Goal: Task Accomplishment & Management: Complete application form

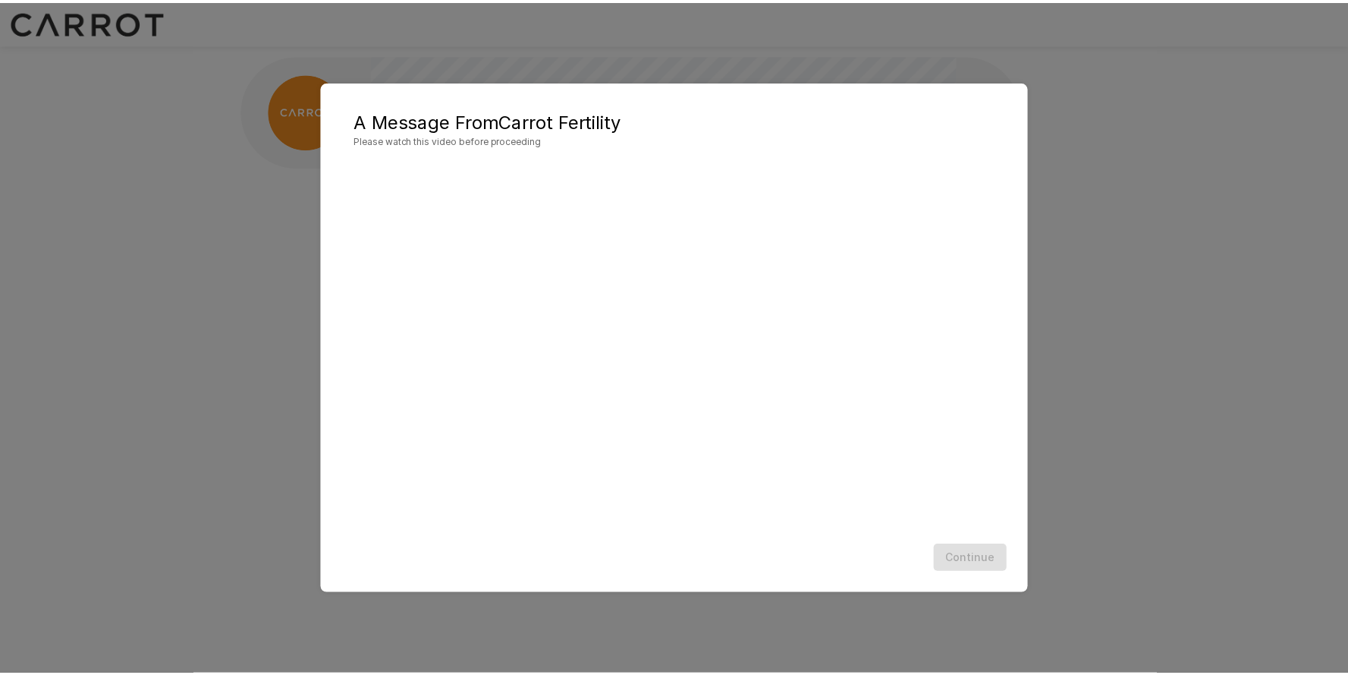
scroll to position [1, 0]
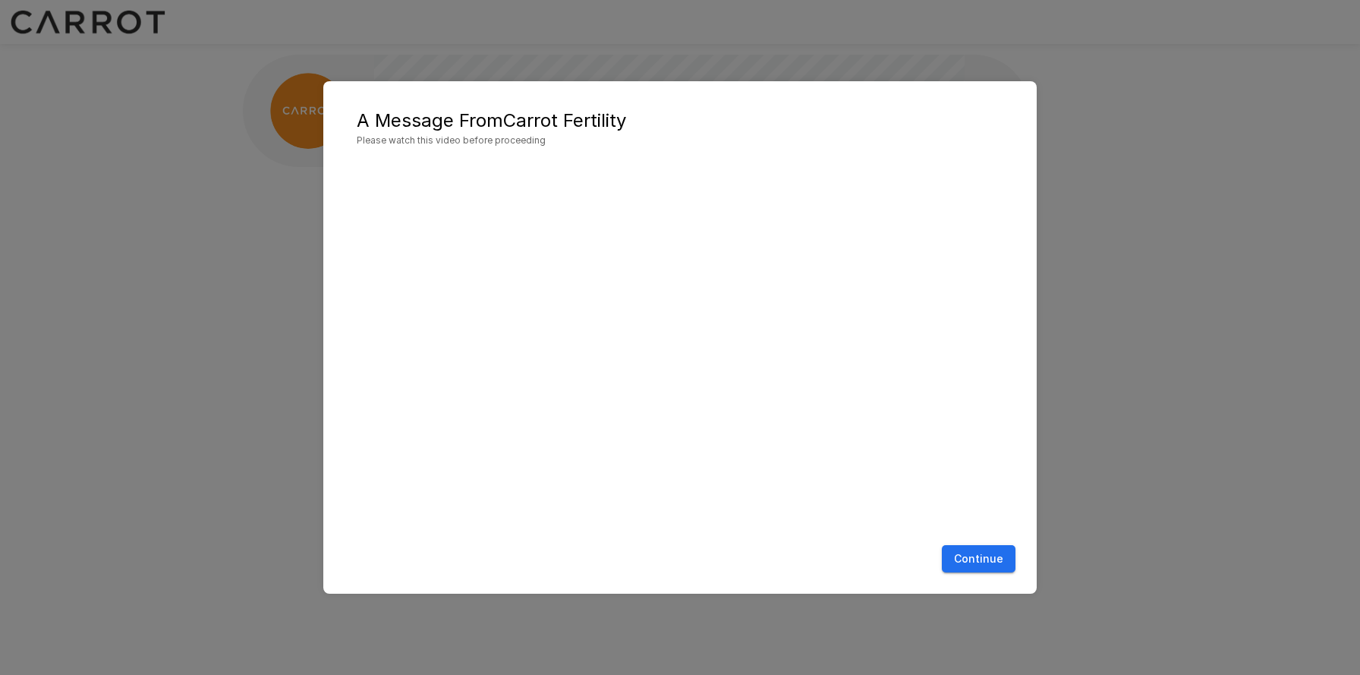
click at [975, 555] on button "Continue" at bounding box center [979, 559] width 74 height 28
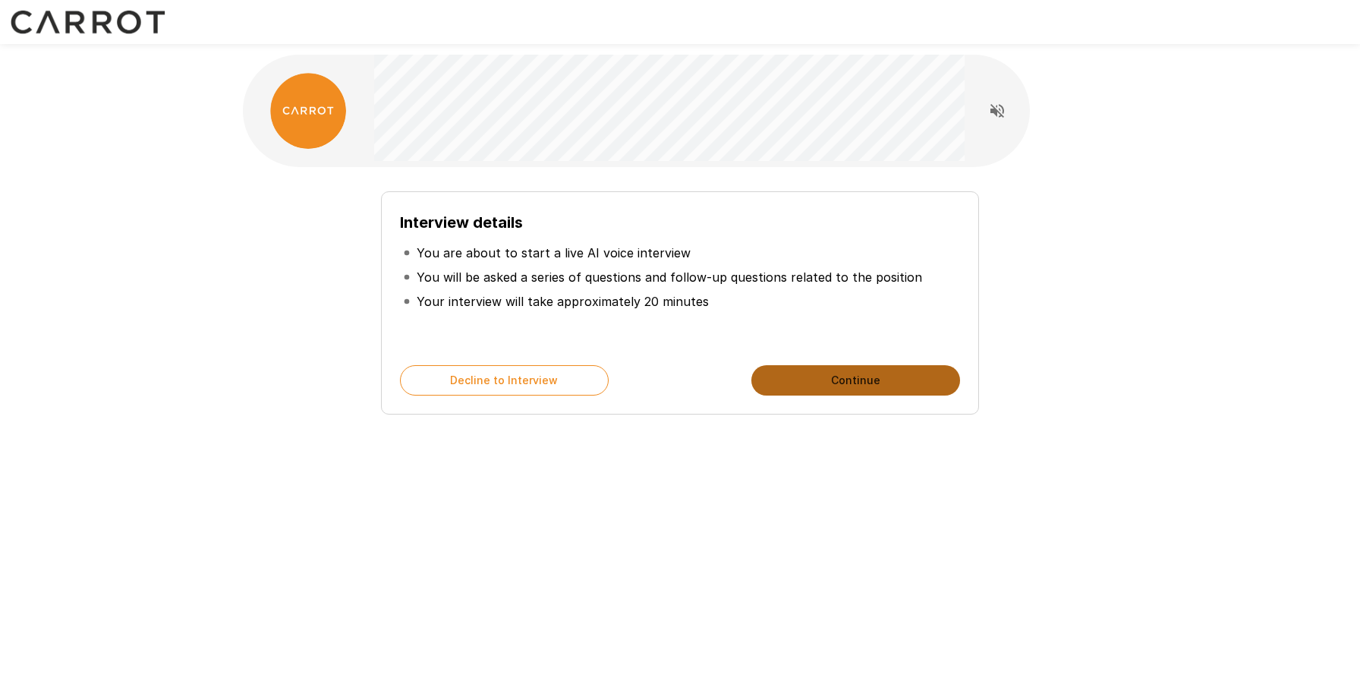
click at [855, 386] on button "Continue" at bounding box center [855, 380] width 209 height 30
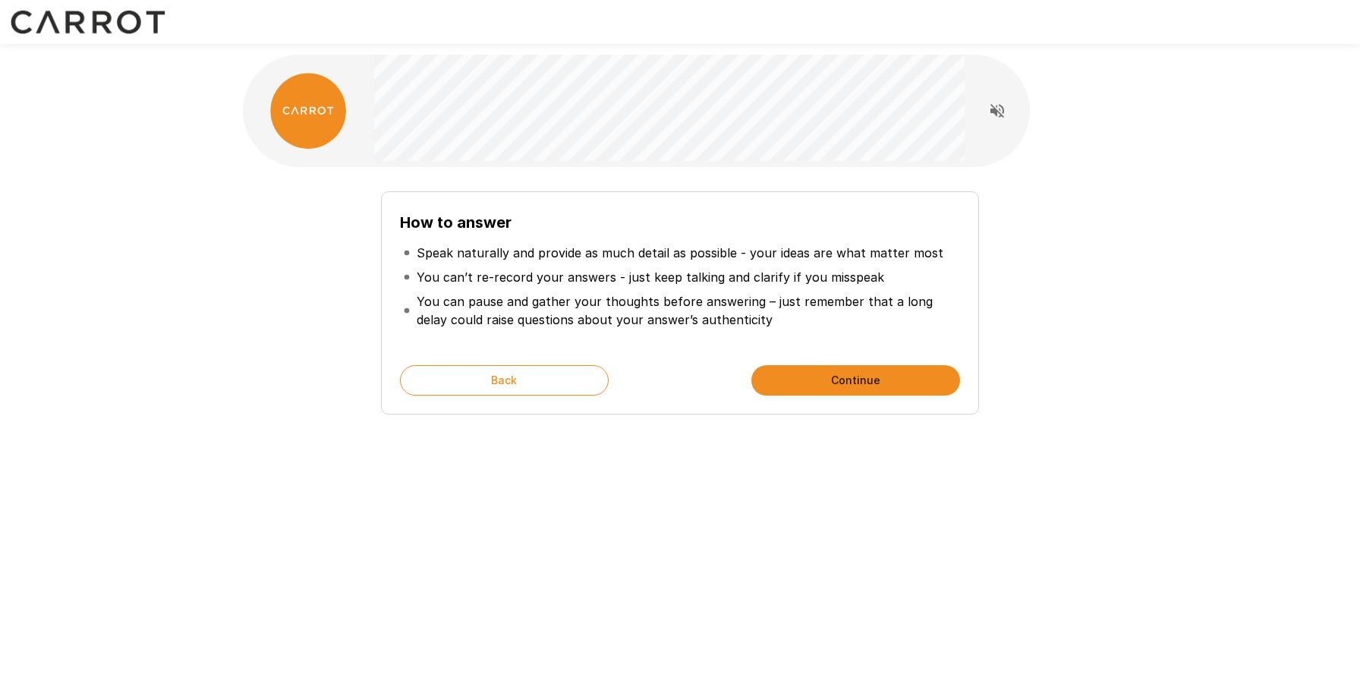
click at [857, 389] on button "Continue" at bounding box center [855, 380] width 209 height 30
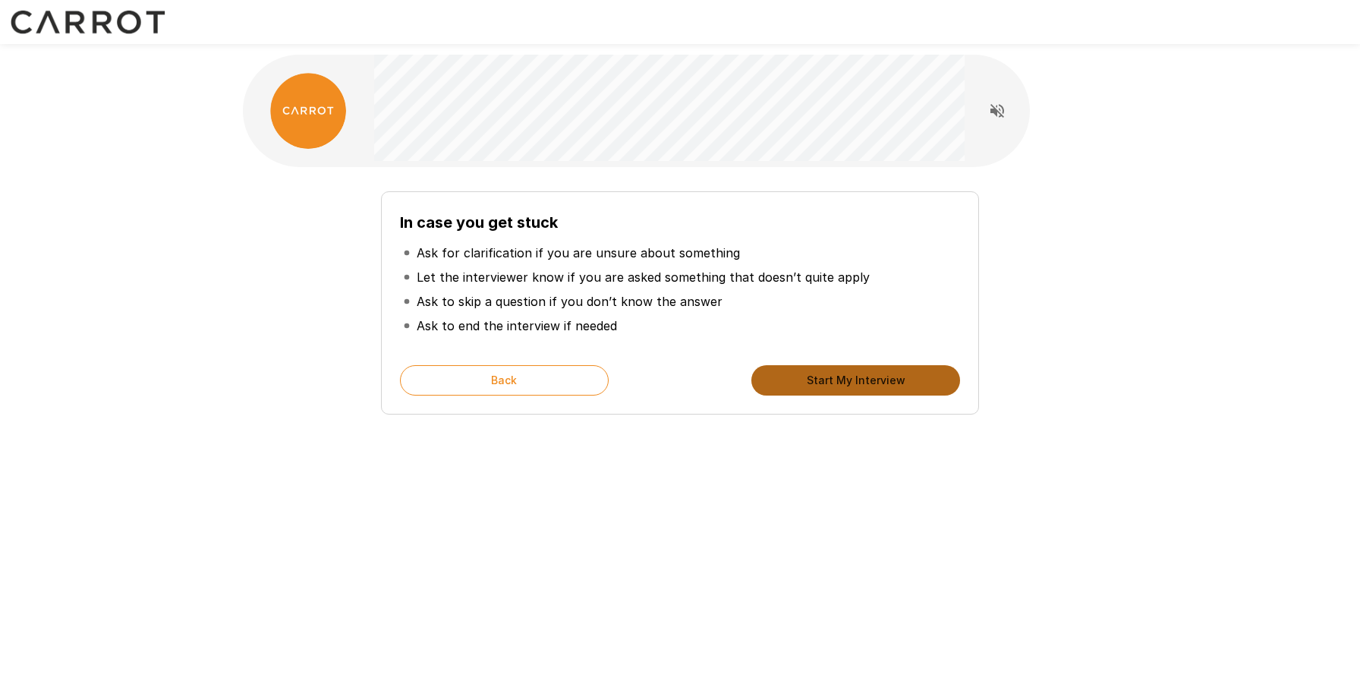
click at [856, 391] on button "Start My Interview" at bounding box center [855, 380] width 209 height 30
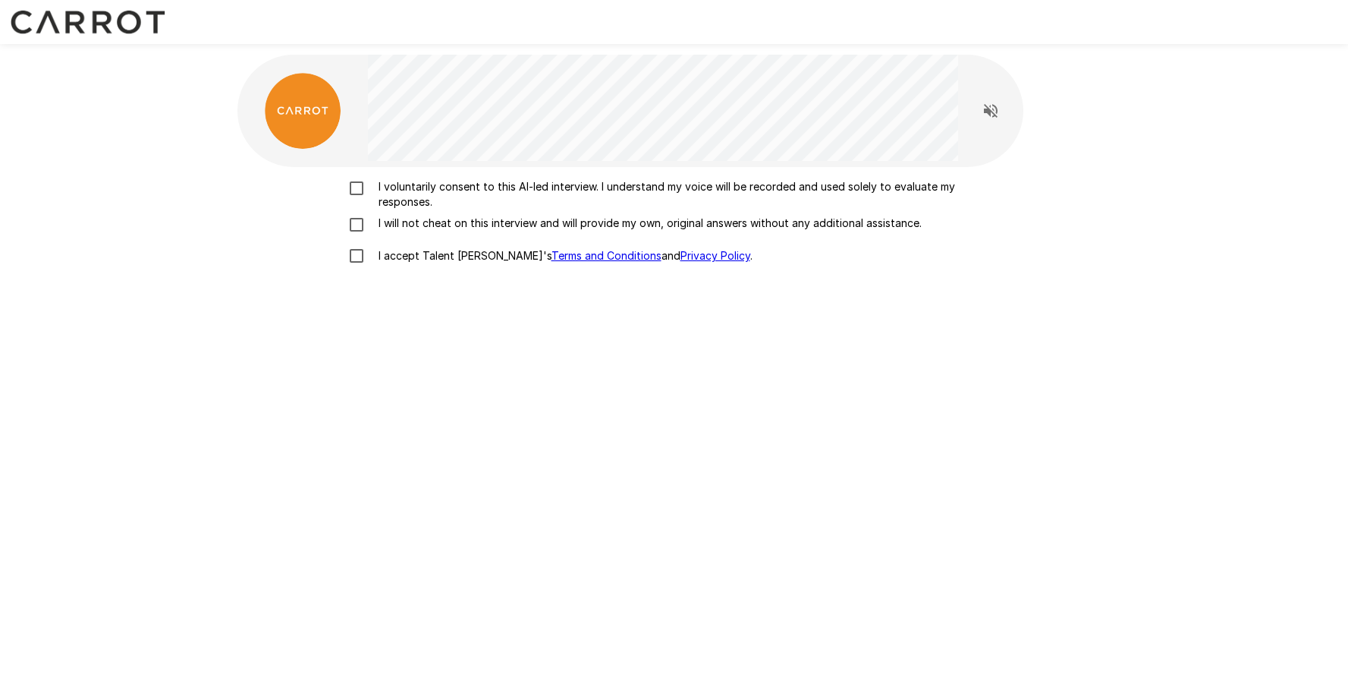
click at [433, 196] on p "I voluntarily consent to this AI-led interview. I understand my voice will be r…" at bounding box center [691, 194] width 636 height 30
click at [431, 227] on p "I will not cheat on this interview and will provide my own, original answers wi…" at bounding box center [647, 223] width 549 height 15
click at [426, 255] on p "I accept Talent Llama's Terms and Conditions and Privacy Policy ." at bounding box center [563, 255] width 380 height 15
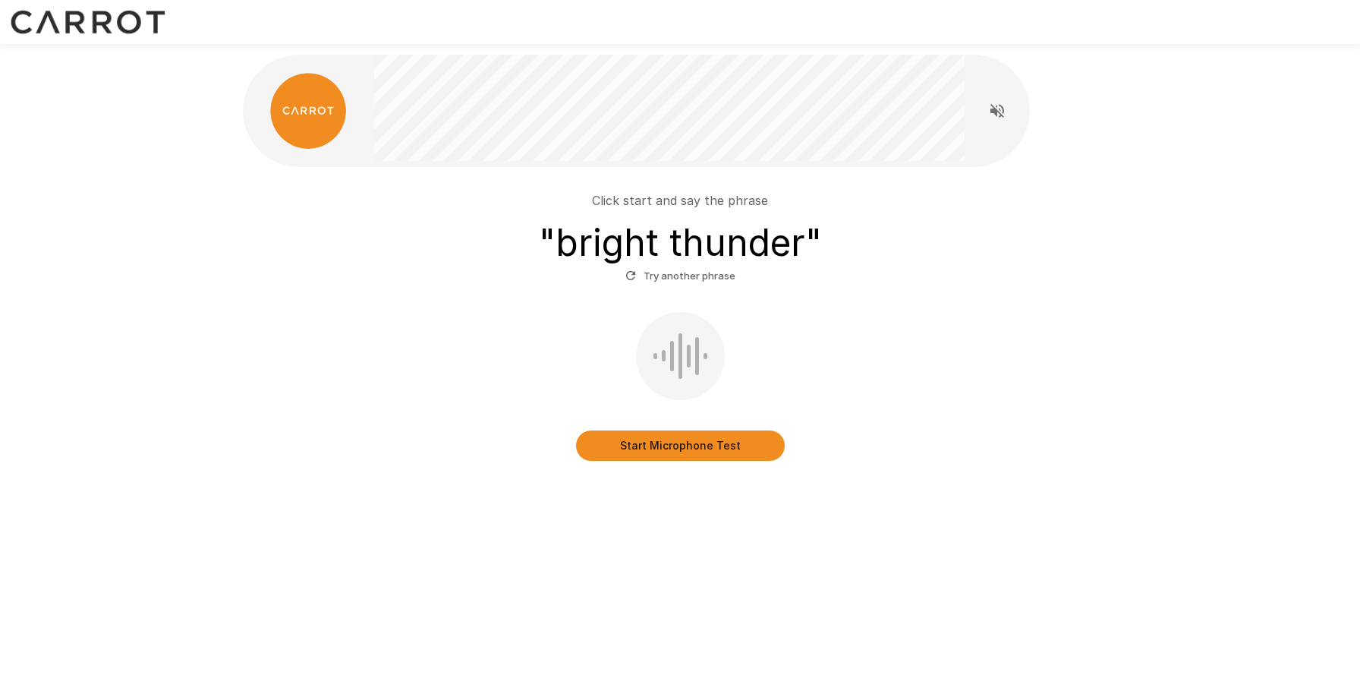
click at [680, 455] on button "Start Microphone Test" at bounding box center [680, 445] width 209 height 30
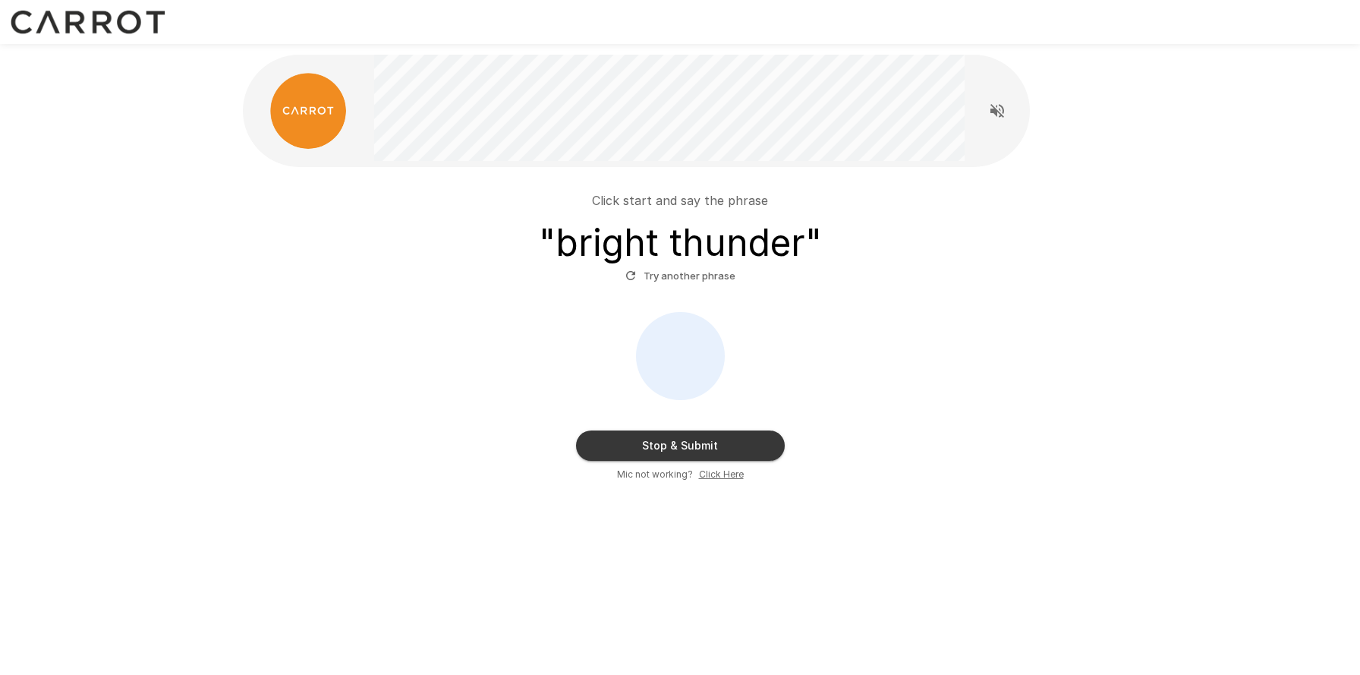
click at [687, 446] on button "Stop & Submit" at bounding box center [680, 445] width 209 height 30
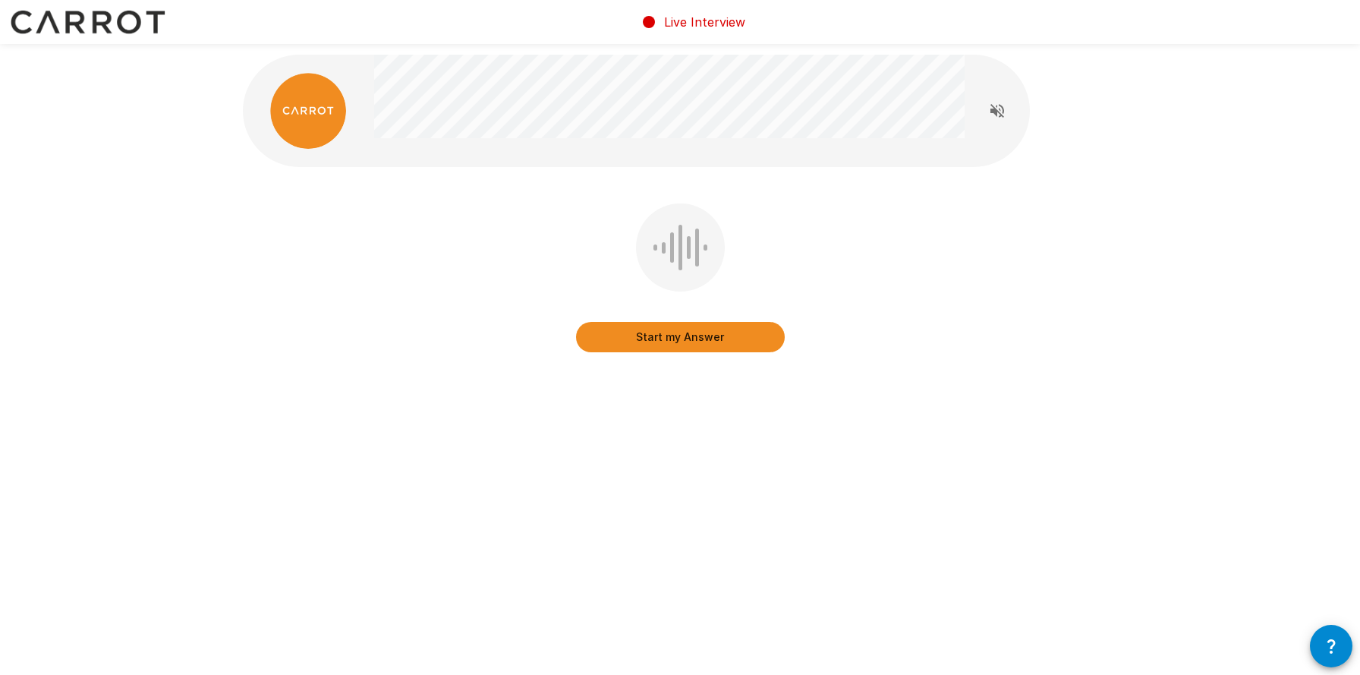
click at [673, 341] on button "Start my Answer" at bounding box center [680, 337] width 209 height 30
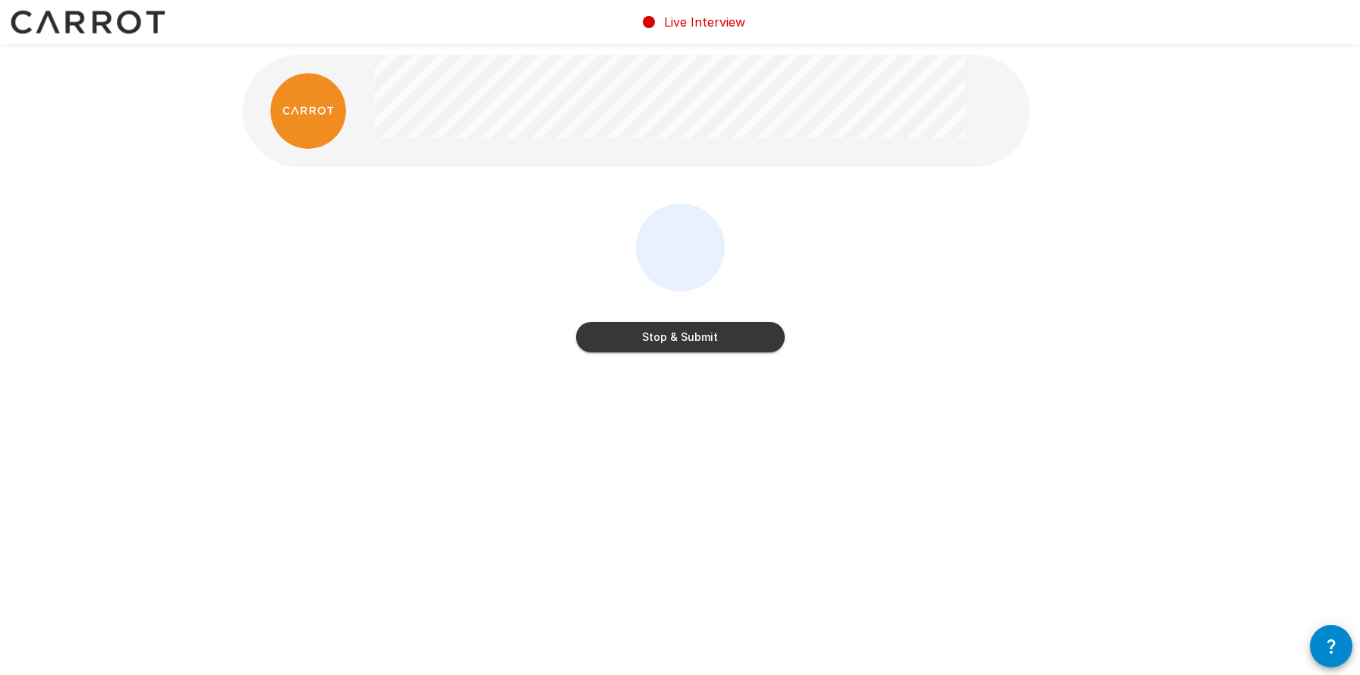
click at [678, 341] on button "Stop & Submit" at bounding box center [680, 337] width 209 height 30
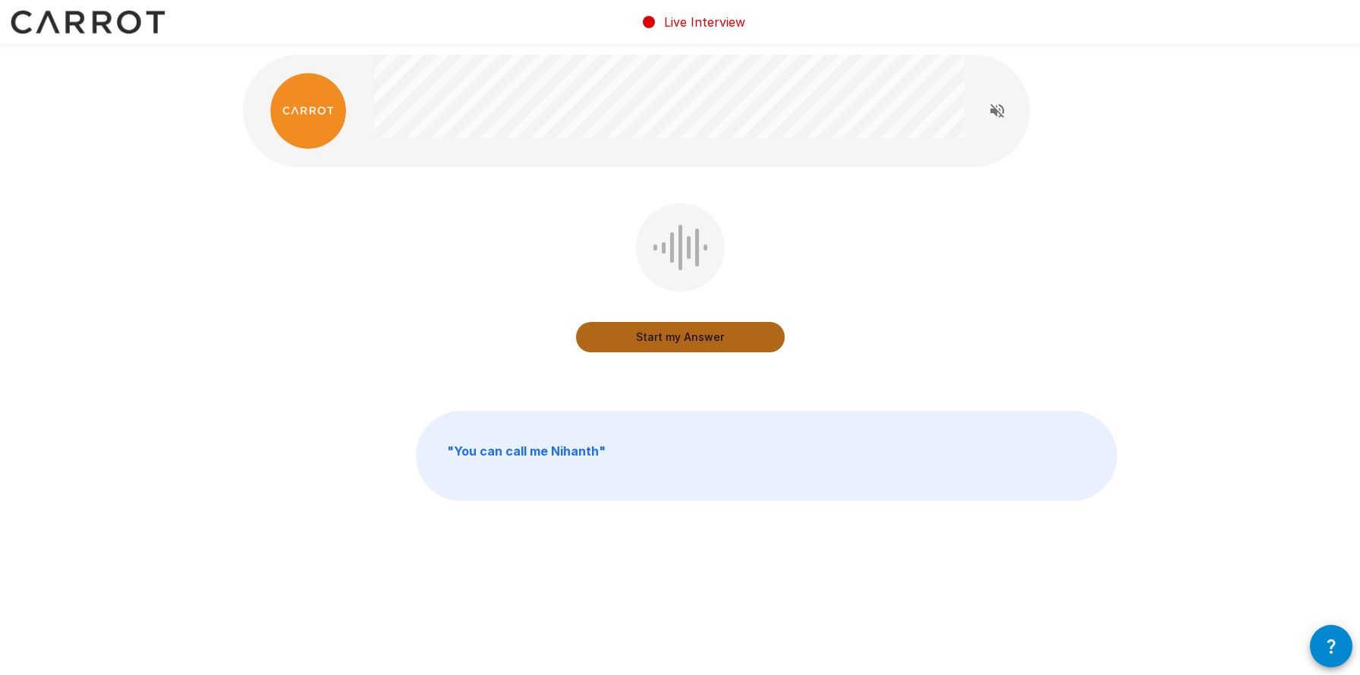
click at [687, 338] on button "Start my Answer" at bounding box center [680, 337] width 209 height 30
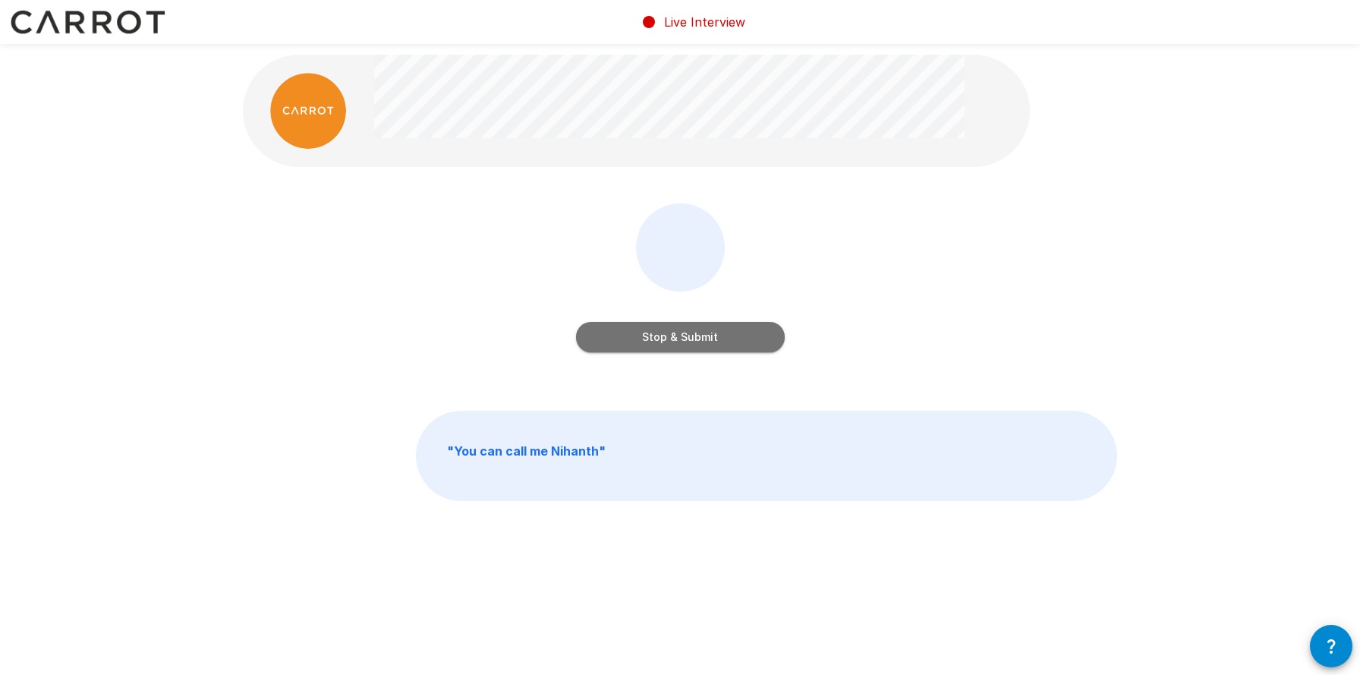
click at [684, 338] on button "Stop & Submit" at bounding box center [680, 337] width 209 height 30
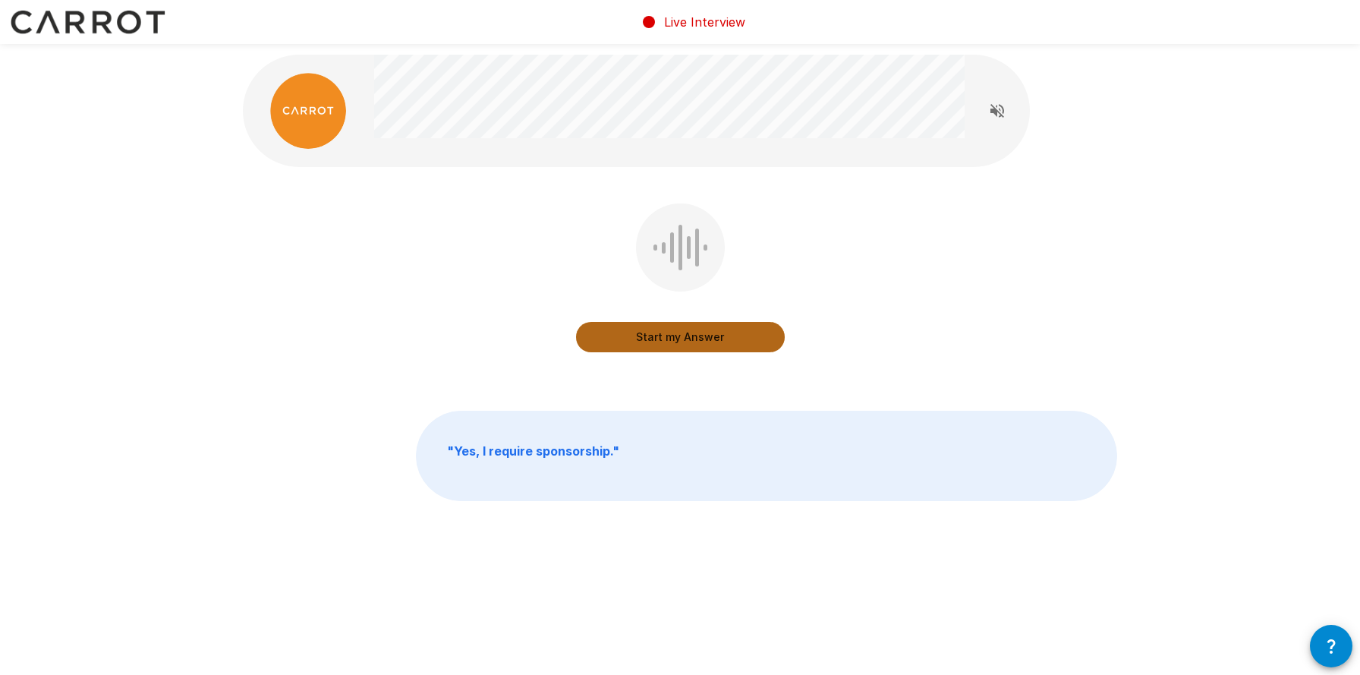
click at [679, 339] on button "Start my Answer" at bounding box center [680, 337] width 209 height 30
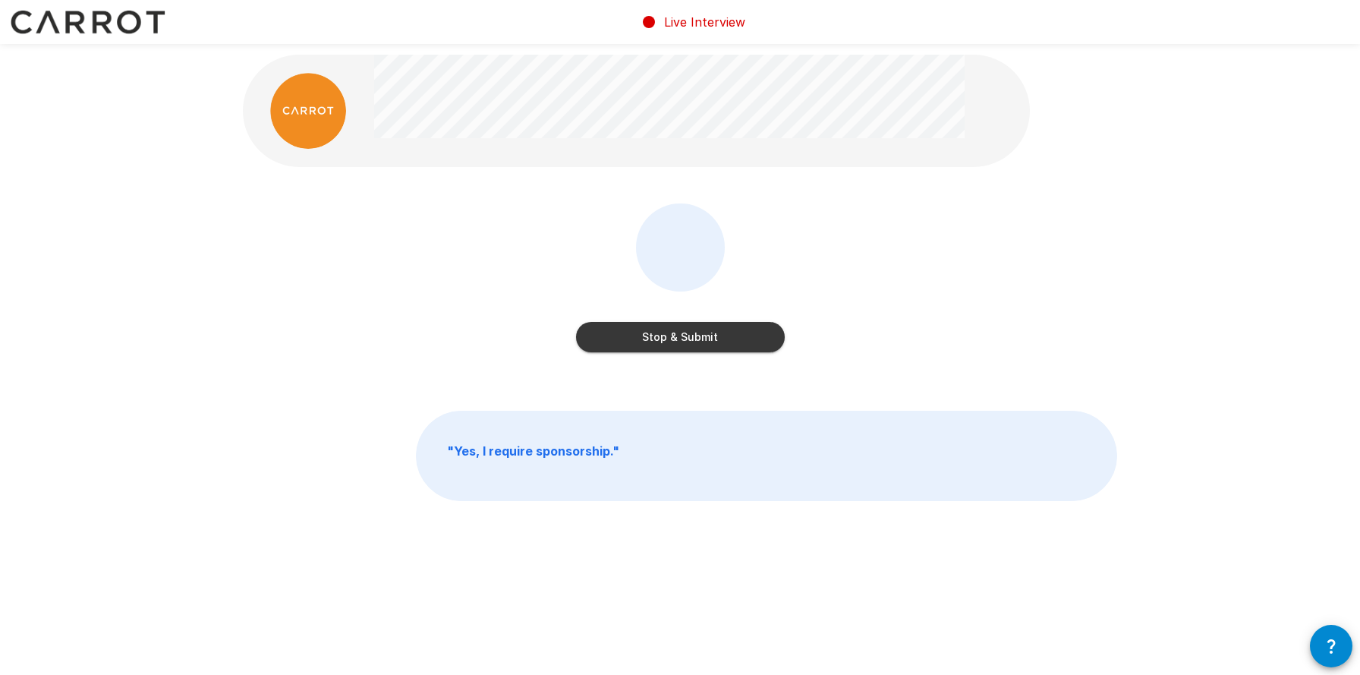
click at [681, 341] on button "Stop & Submit" at bounding box center [680, 337] width 209 height 30
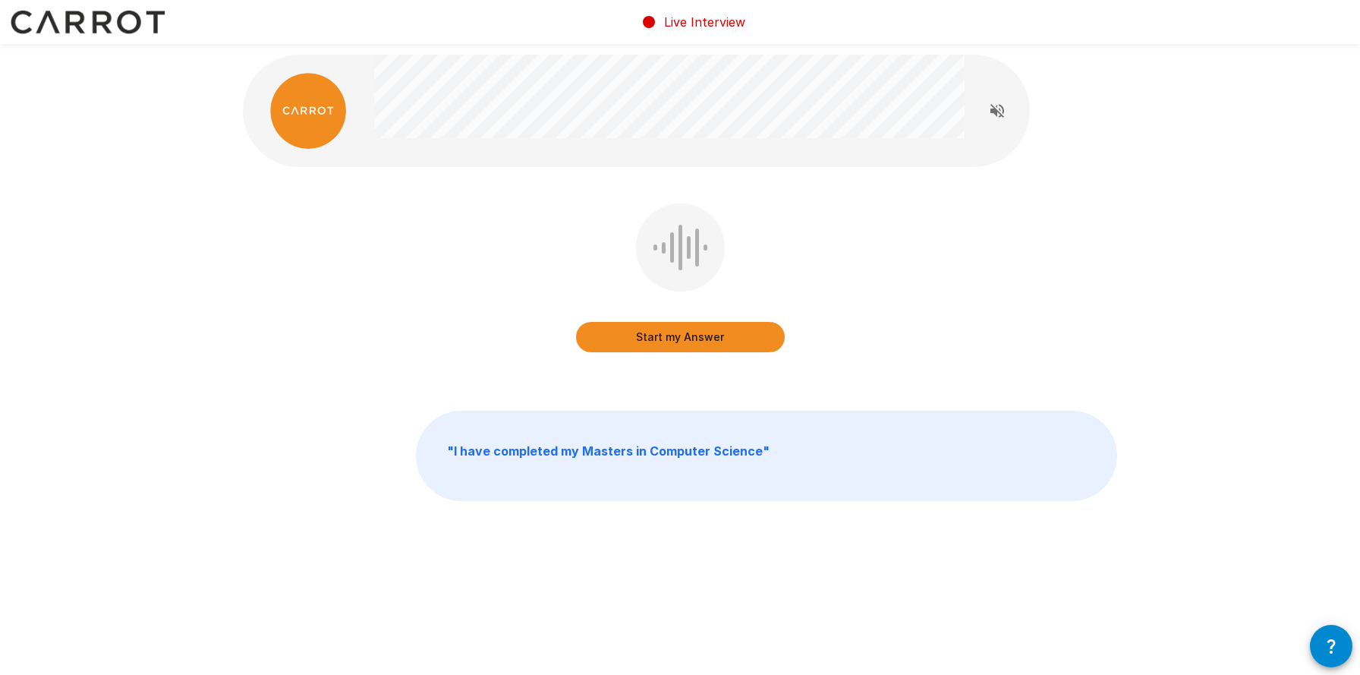
click at [668, 338] on button "Start my Answer" at bounding box center [680, 337] width 209 height 30
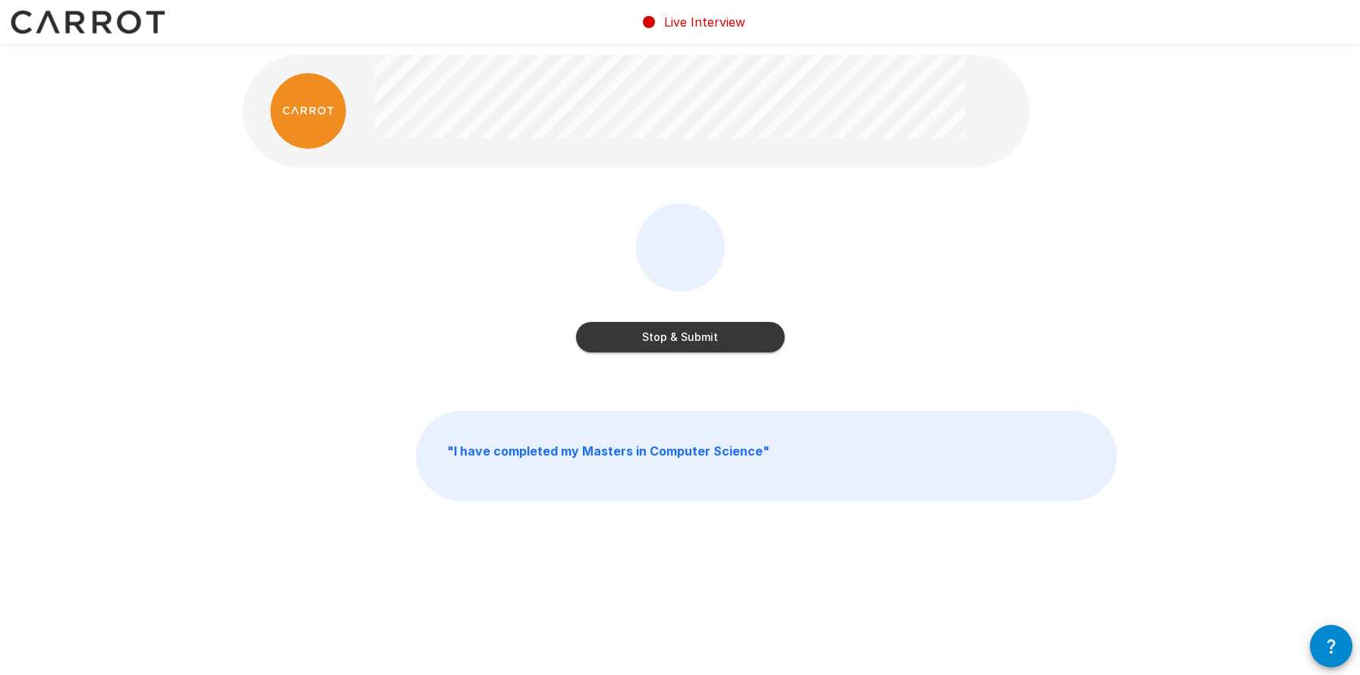
click at [677, 341] on button "Stop & Submit" at bounding box center [680, 337] width 209 height 30
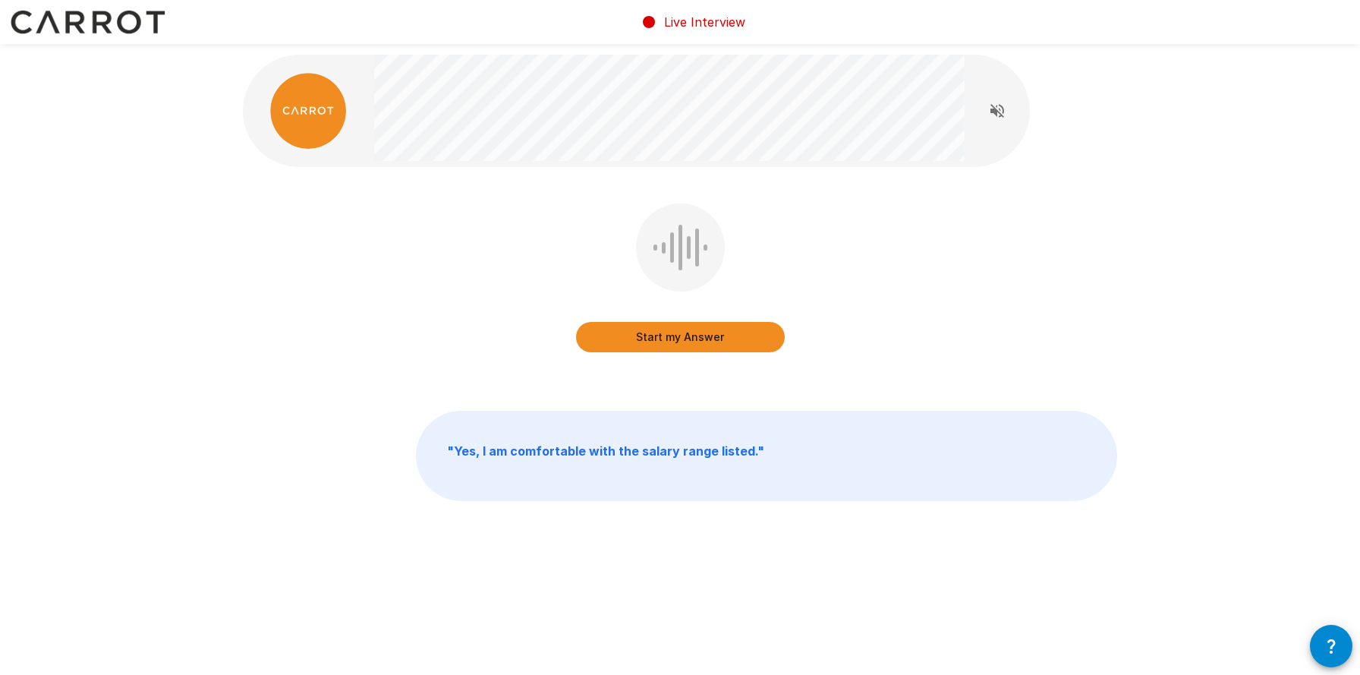
click at [677, 338] on button "Start my Answer" at bounding box center [680, 337] width 209 height 30
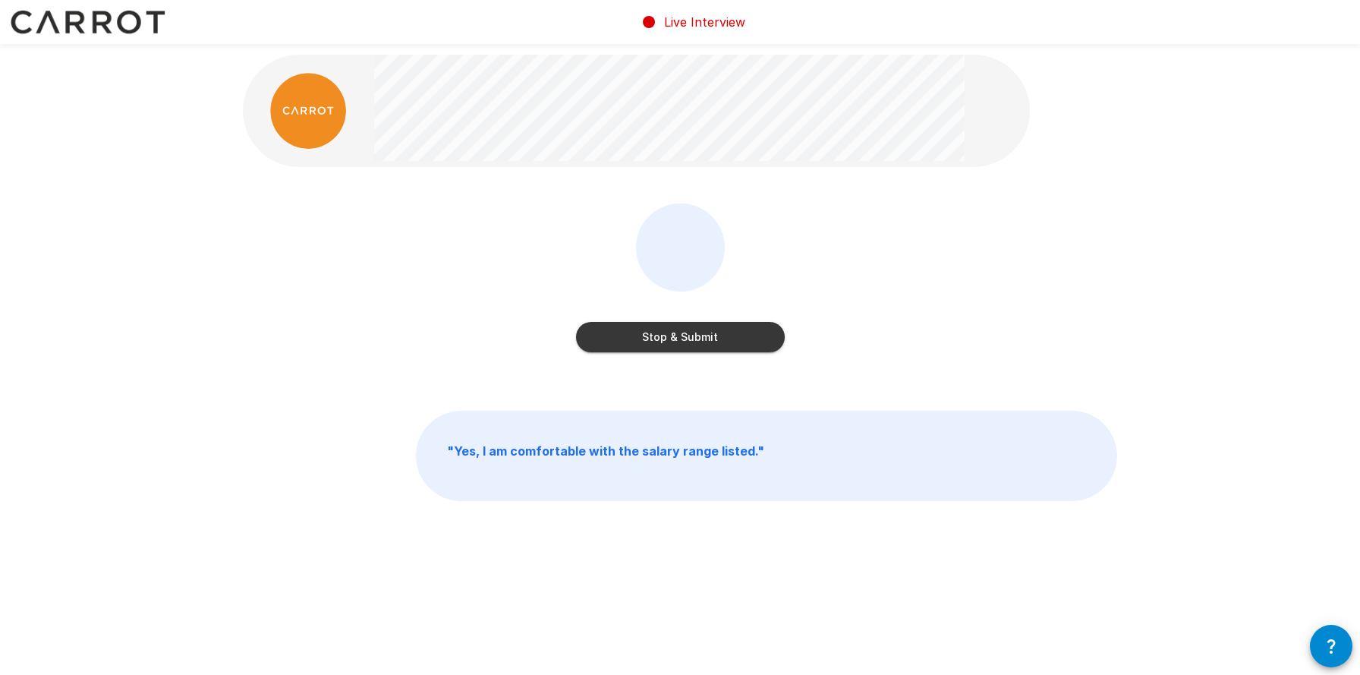
click at [675, 326] on button "Stop & Submit" at bounding box center [680, 337] width 209 height 30
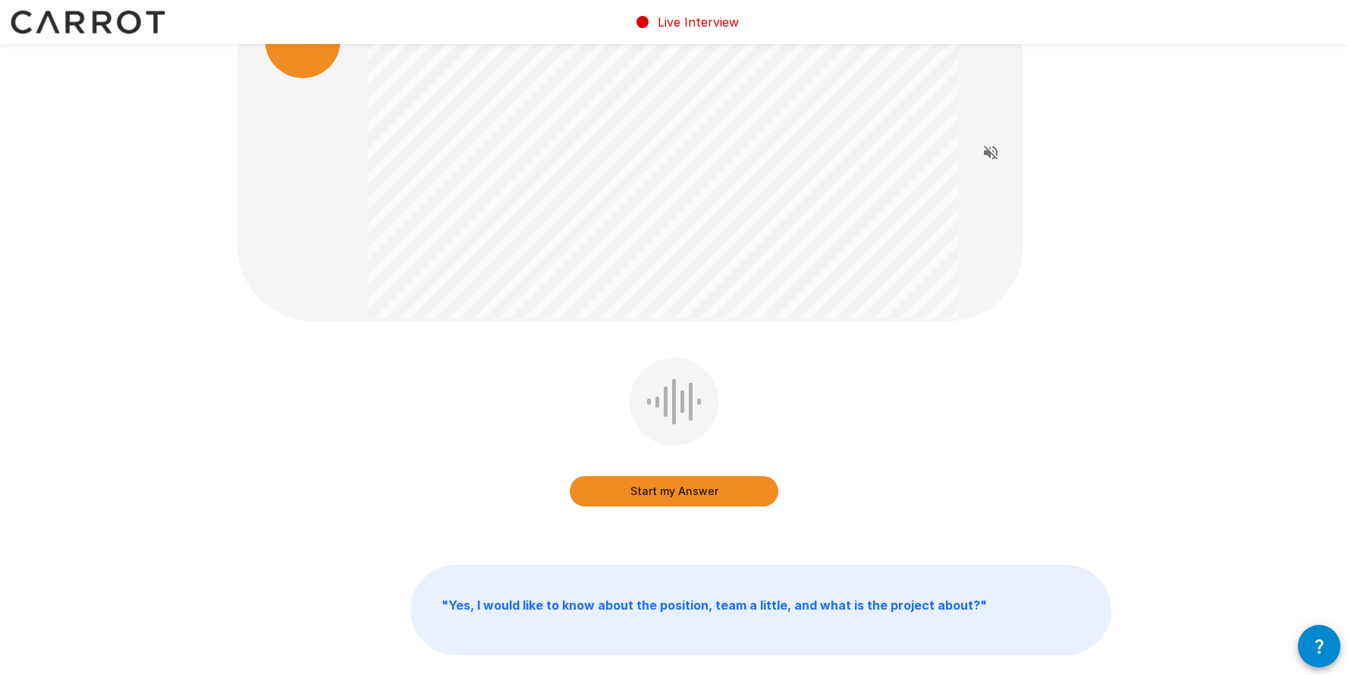
scroll to position [71, 0]
click at [669, 490] on button "Start my Answer" at bounding box center [674, 490] width 209 height 30
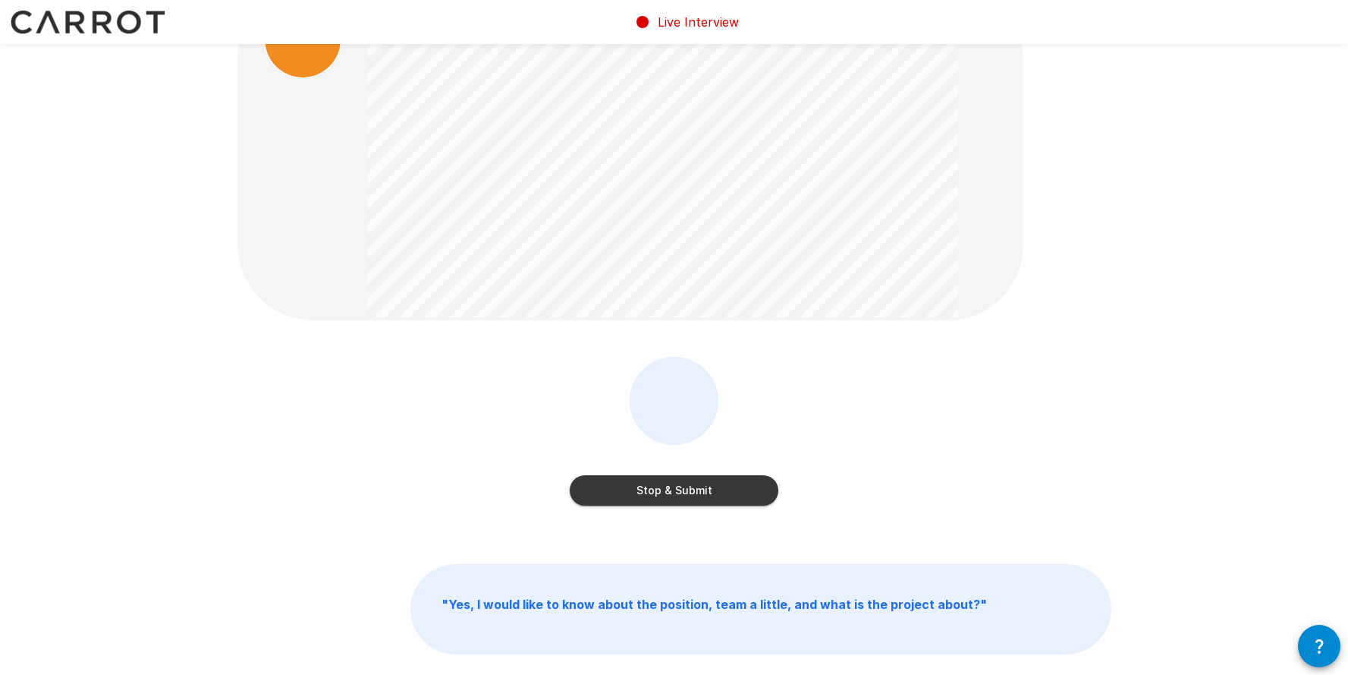
click at [676, 492] on button "Stop & Submit" at bounding box center [674, 490] width 209 height 30
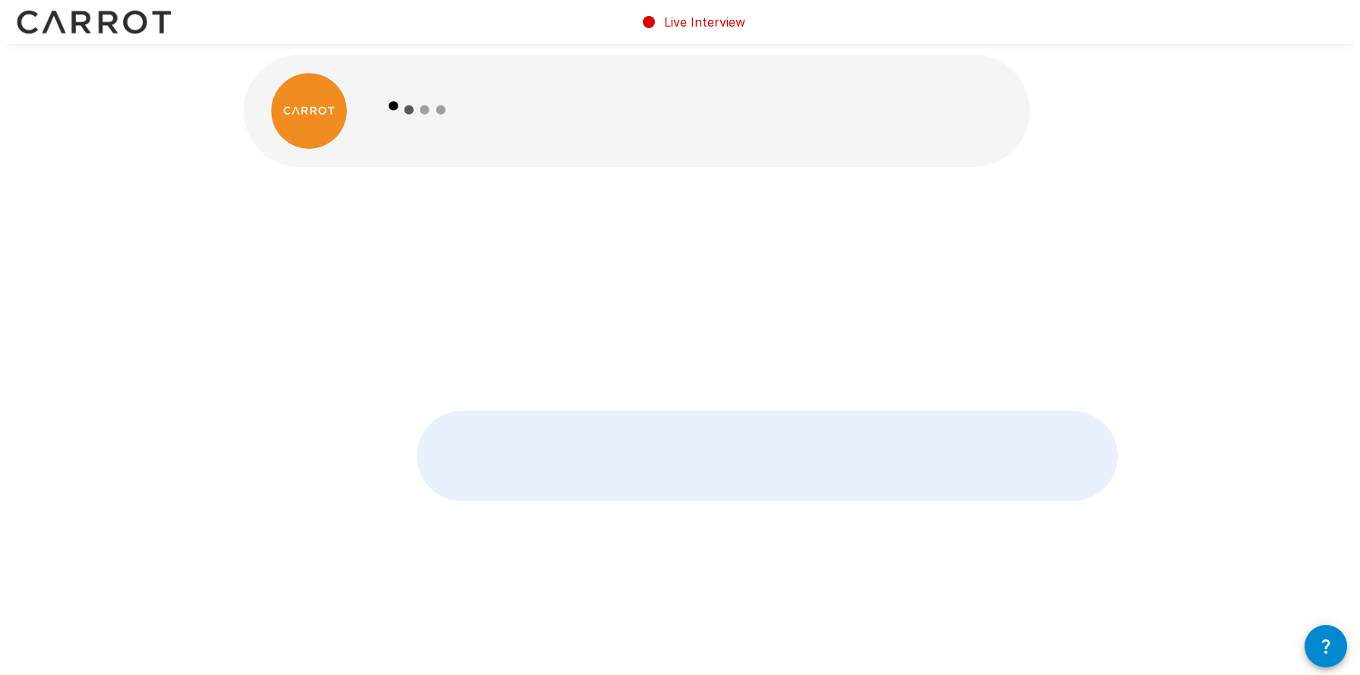
scroll to position [0, 0]
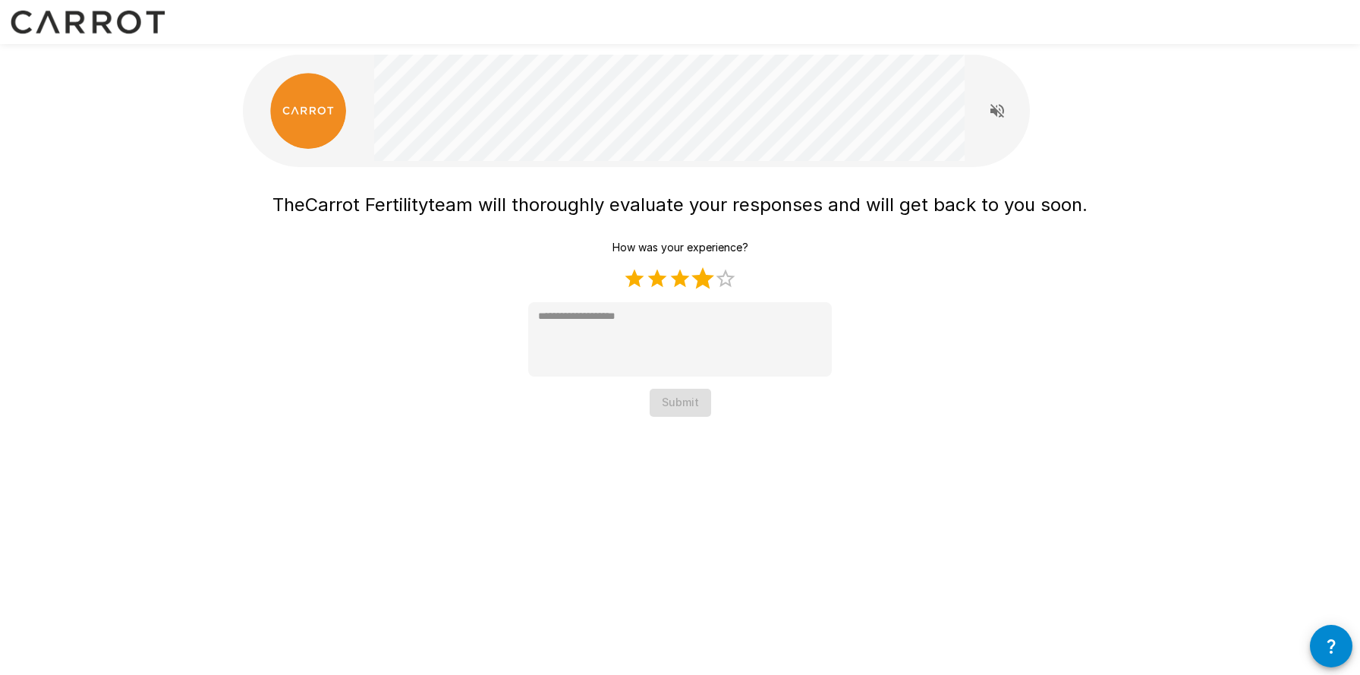
click at [704, 278] on label "4 Stars" at bounding box center [702, 278] width 23 height 23
type textarea "*"
click at [691, 408] on button "Submit" at bounding box center [680, 403] width 61 height 28
